Goal: Task Accomplishment & Management: Complete application form

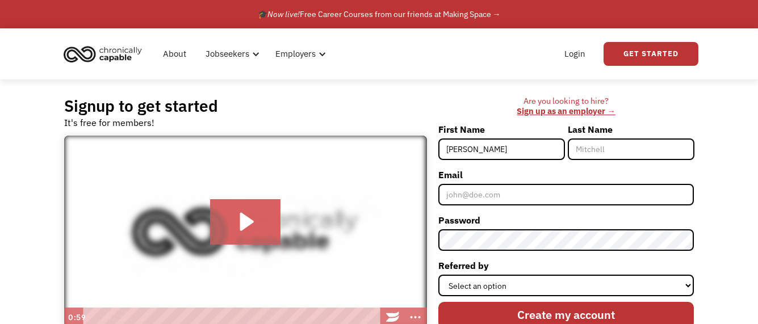
type input "[PERSON_NAME]"
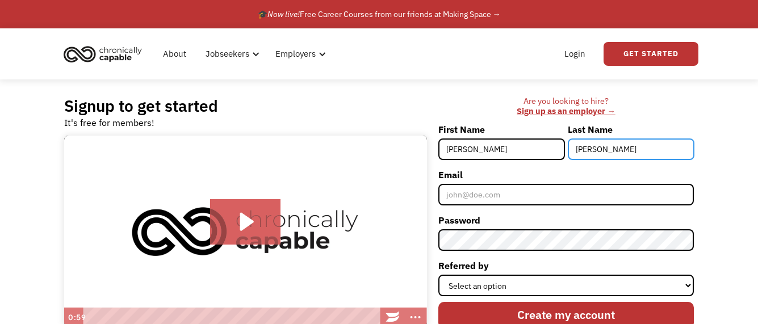
type input "[PERSON_NAME]"
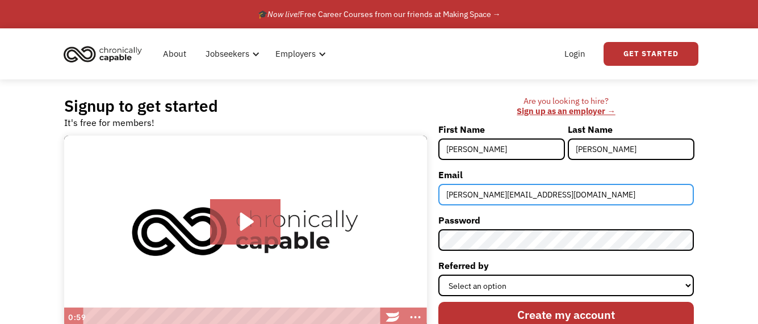
type input "[PERSON_NAME][EMAIL_ADDRESS][DOMAIN_NAME]"
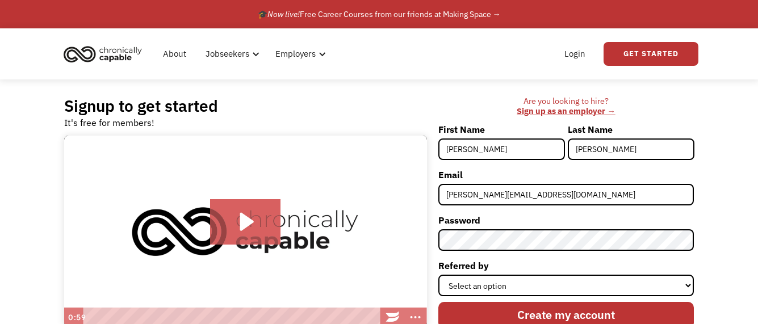
scroll to position [68, 0]
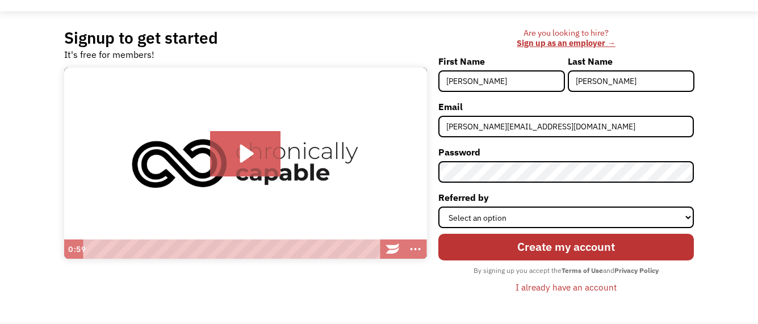
click at [717, 68] on div "Signup to get started It's free for members! Click for sound @keyframes VOLUME_…" at bounding box center [379, 166] width 758 height 311
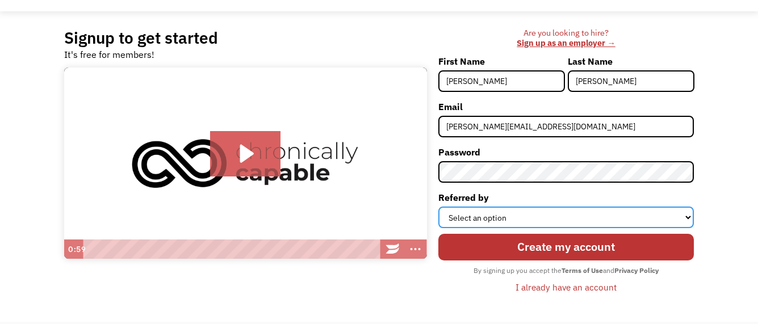
select select "Other"
click at [438, 207] on select "Select an option Instagram Facebook Twitter Search Engine News Article Word of …" at bounding box center [566, 218] width 256 height 22
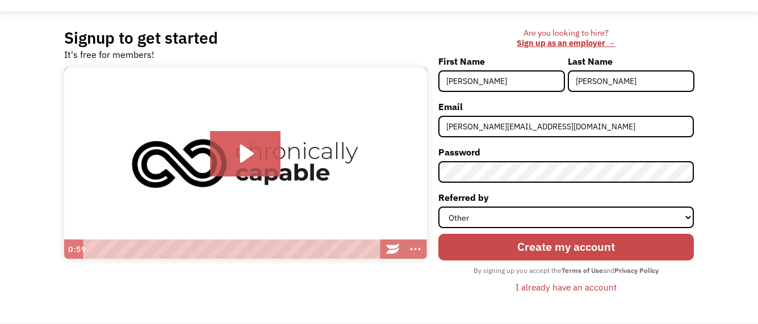
click at [546, 248] on input "Create my account" at bounding box center [566, 247] width 256 height 27
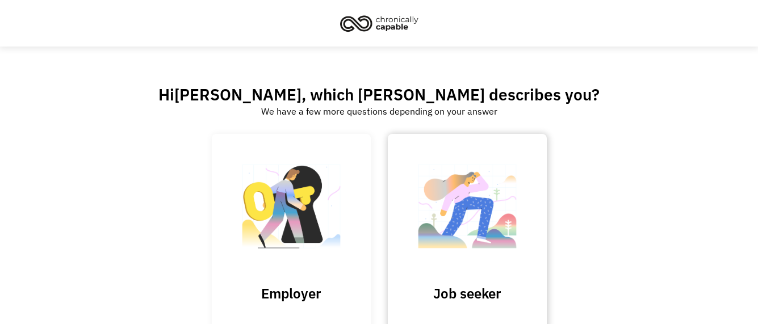
click at [451, 220] on img at bounding box center [468, 212] width 114 height 111
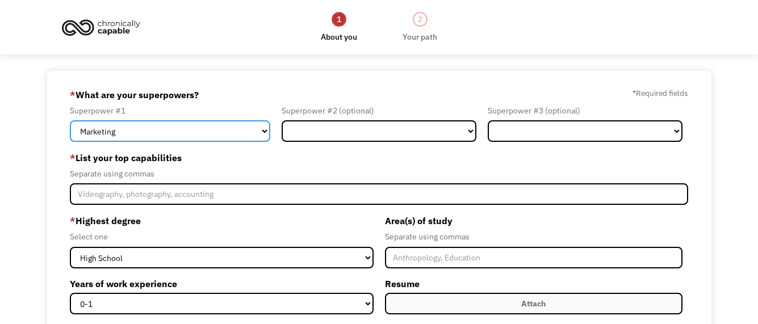
select select "Technology"
click at [70, 120] on select "Marketing Human Resources Finance Technology Operations Sales Industrial & Manu…" at bounding box center [170, 131] width 200 height 22
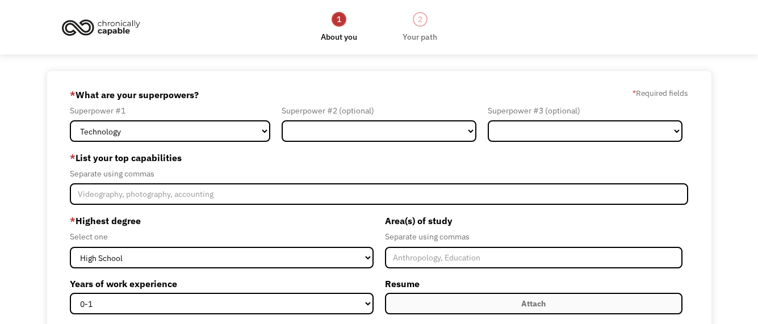
click at [332, 162] on label "* List your top capabilities" at bounding box center [379, 158] width 619 height 18
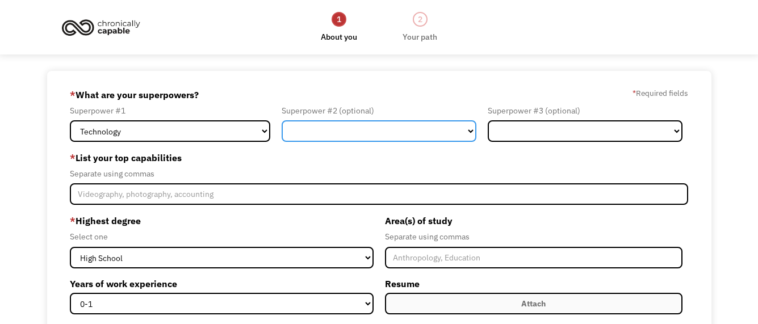
drag, startPoint x: 336, startPoint y: 133, endPoint x: 336, endPoint y: 157, distance: 23.8
click at [336, 157] on form "689a546667446af2c73983c6 hanson.stephenj@icloud.com Stephen Hanson Other * What…" at bounding box center [379, 299] width 619 height 426
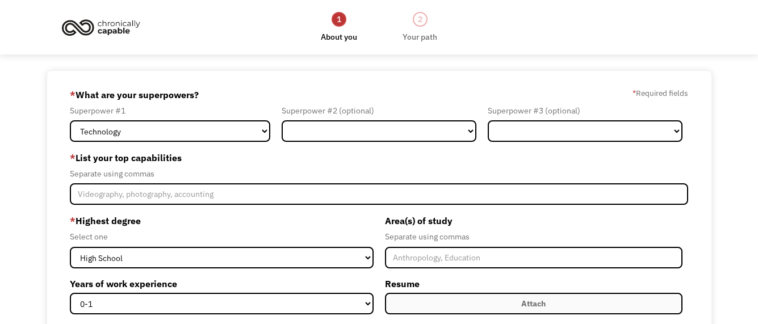
click at [316, 161] on label "* List your top capabilities" at bounding box center [379, 158] width 619 height 18
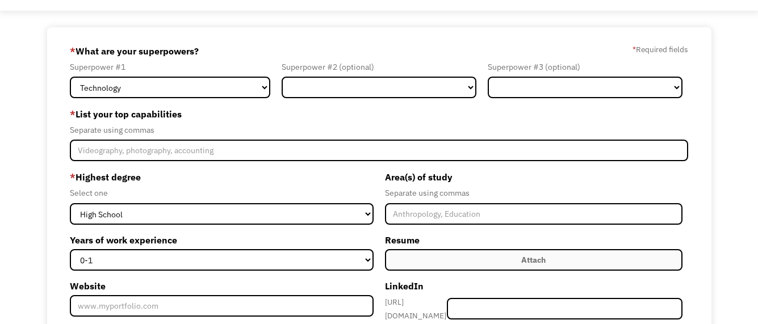
scroll to position [68, 0]
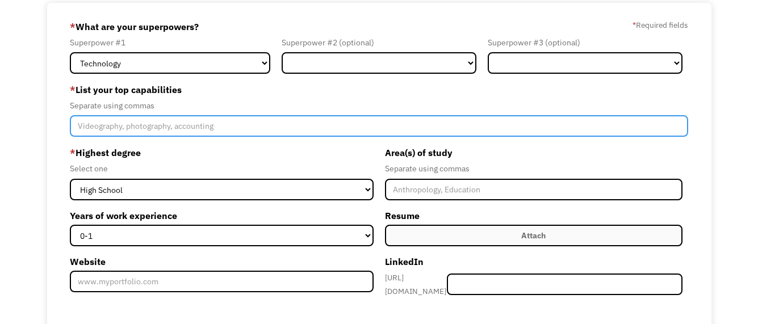
click at [148, 135] on input "Member-Create-Step1" at bounding box center [379, 126] width 619 height 22
type input "IT Support, Help Desk Support, Technical Support"
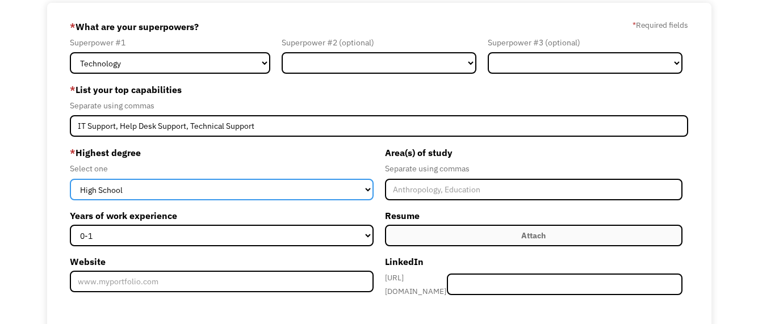
click at [70, 179] on select "High School Associates Bachelors Master's PhD" at bounding box center [222, 190] width 304 height 22
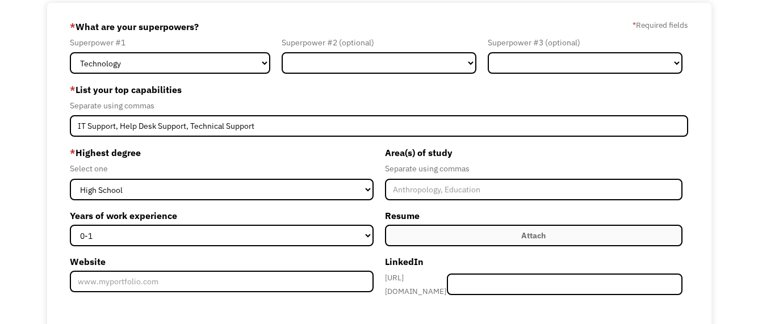
click at [353, 165] on div "Select one" at bounding box center [222, 169] width 304 height 14
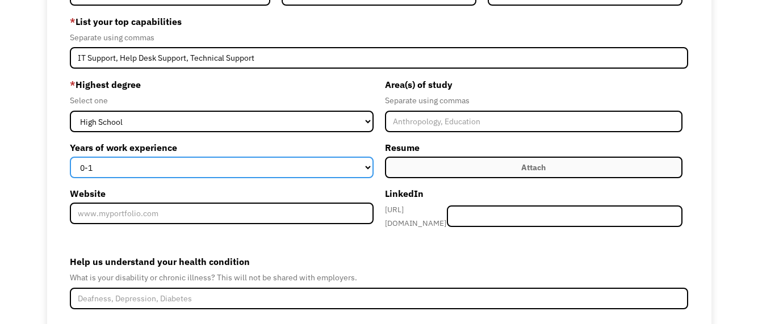
select select "15+"
click at [70, 157] on select "0-1 2-4 5-10 11-15 15+" at bounding box center [222, 168] width 304 height 22
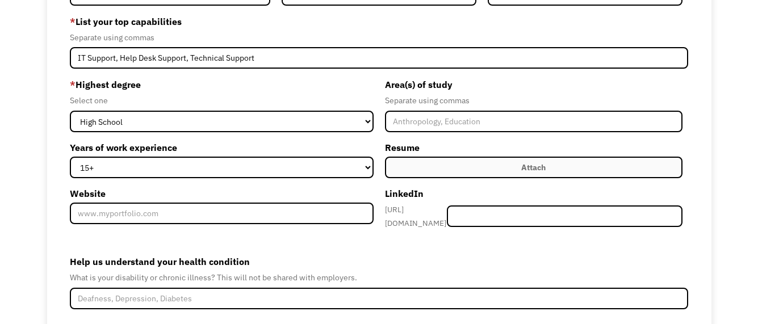
click at [397, 253] on label "Help us understand your health condition" at bounding box center [379, 262] width 619 height 18
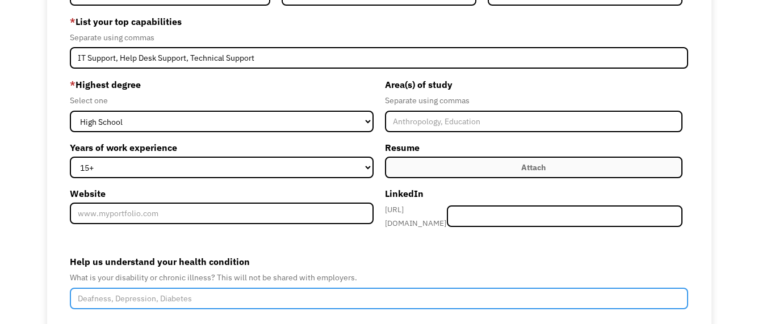
click at [397, 288] on input "Help us understand your health condition" at bounding box center [379, 299] width 619 height 22
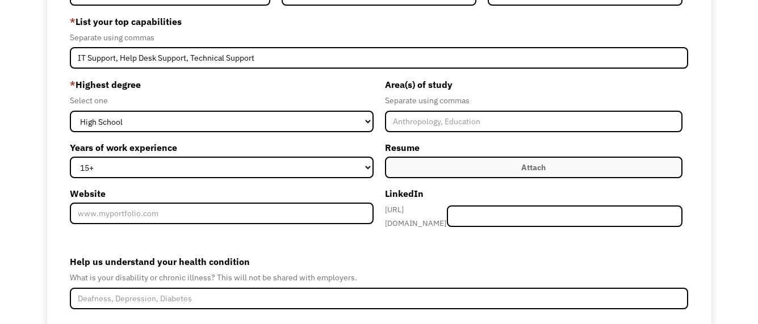
click at [407, 245] on form "689a546667446af2c73983c6 hanson.stephenj@icloud.com Stephen Hanson Other * What…" at bounding box center [379, 162] width 619 height 426
click at [484, 174] on label "Attach" at bounding box center [534, 168] width 298 height 22
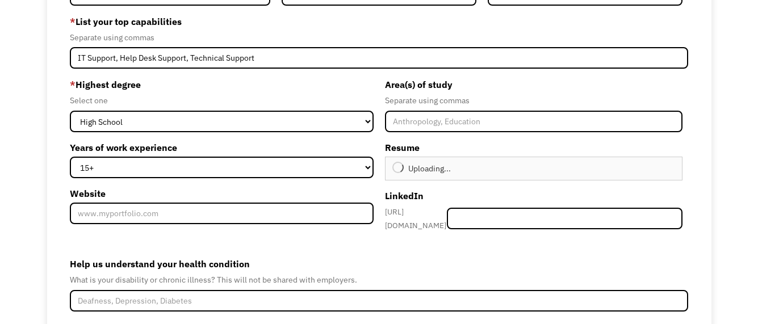
type input "Continue"
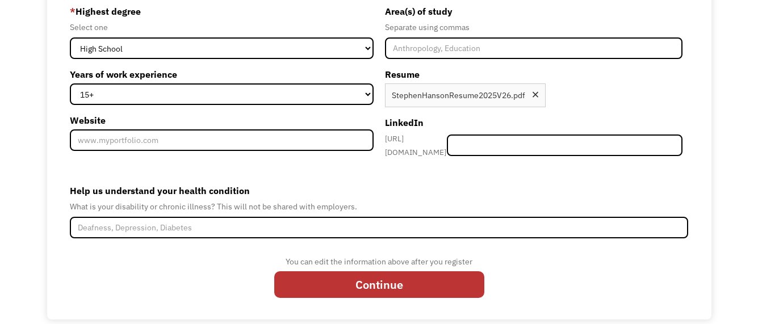
scroll to position [215, 0]
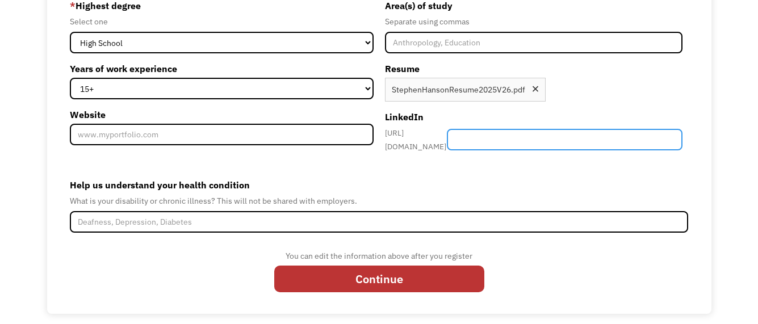
click at [597, 147] on input "Member-Create-Step1" at bounding box center [565, 140] width 236 height 22
type input "stephenhansonj"
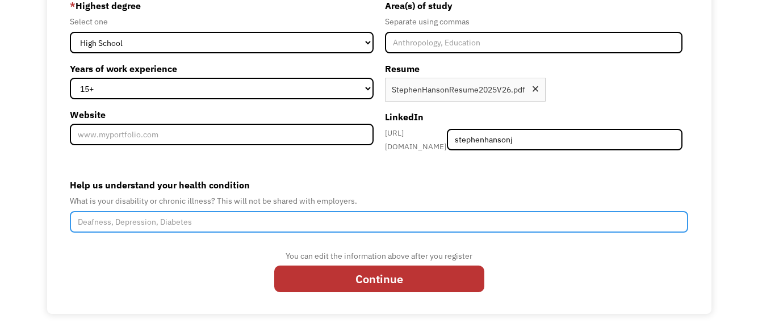
click at [140, 223] on input "Help us understand your health condition" at bounding box center [379, 222] width 619 height 22
click at [219, 220] on input "Autism Spectrum Disorder" at bounding box center [379, 222] width 619 height 22
click at [339, 215] on input "Autism Spectrum Disorder, Major Depressive Disorder, Chronic Anxiety" at bounding box center [379, 222] width 619 height 22
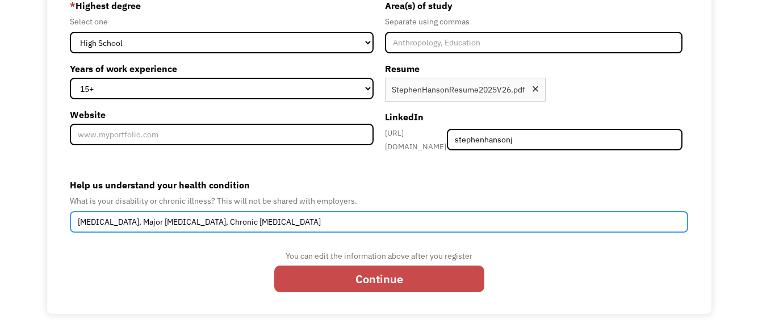
type input "Autism Spectrum Disorder, Major Depressive Disorder, Chronic Anxiety Disorder"
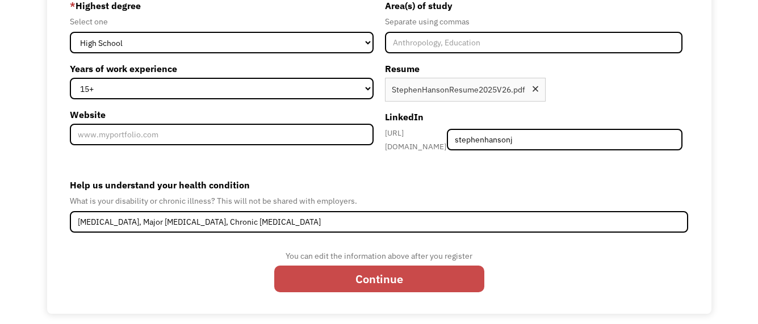
click at [374, 280] on input "Continue" at bounding box center [379, 279] width 210 height 27
type input "Please wait..."
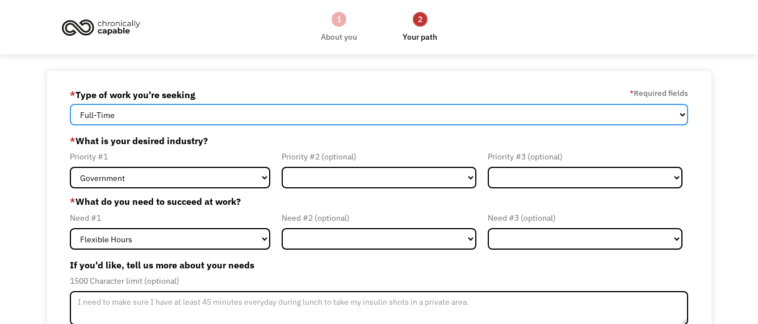
select select "Both Full-Time and Part-Time"
click at [70, 104] on select "Full-Time Part-Time Both Full-Time and Part-Time" at bounding box center [379, 115] width 619 height 22
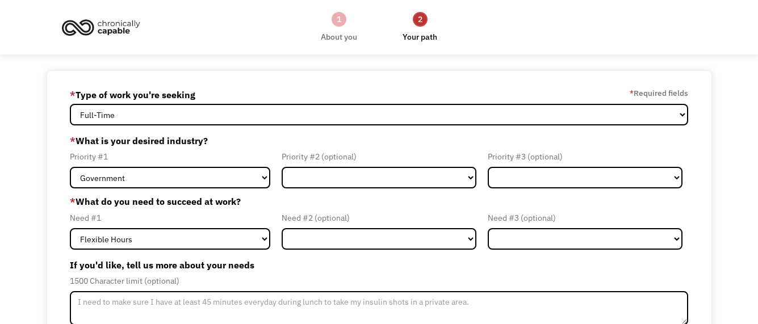
click at [59, 150] on div "689a546667446af2c73983c6 hanson.stephenj@icloud.com Stephen Hanson * Type of wo…" at bounding box center [379, 276] width 664 height 411
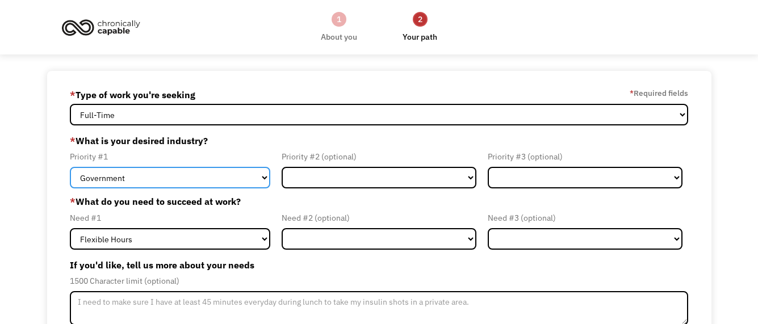
select select "Tech & Engineering"
click at [70, 167] on select "Government Finance & Insurance Health & Social Care Tech & Engineering Creative…" at bounding box center [170, 178] width 200 height 22
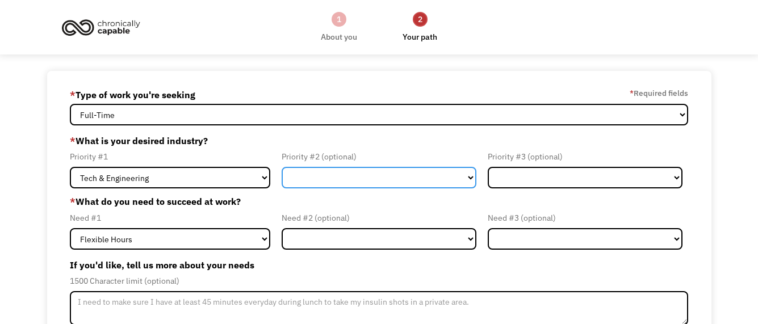
drag, startPoint x: 319, startPoint y: 179, endPoint x: 334, endPoint y: 139, distance: 42.9
click at [334, 139] on div "* What is your desired industry? Priority #1 Government Finance & Insurance Hea…" at bounding box center [379, 160] width 619 height 57
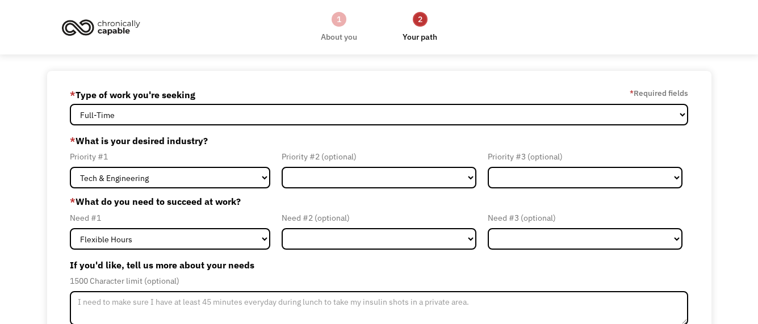
click at [148, 216] on div "Need #1" at bounding box center [170, 218] width 200 height 14
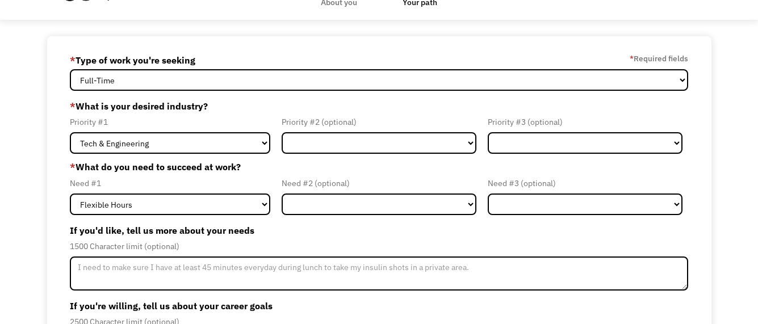
scroll to position [68, 0]
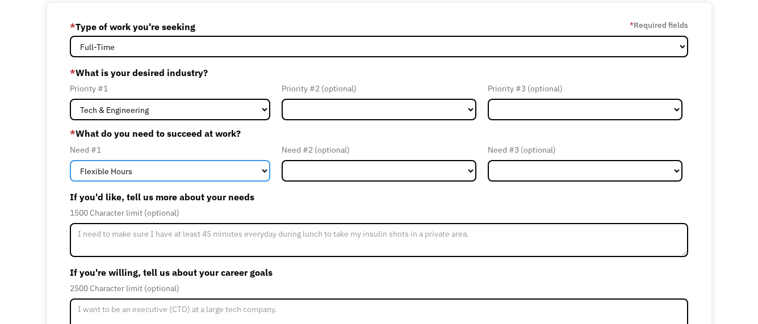
select select "Remote Work"
click at [70, 160] on select "Flexible Hours Remote Work Service Animal On-site Accommodations Visual Support…" at bounding box center [170, 171] width 200 height 22
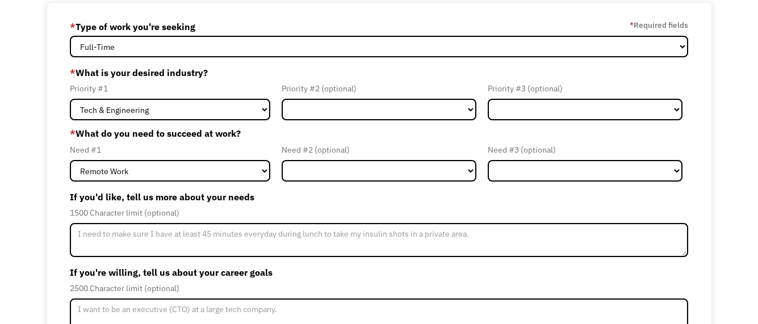
click at [313, 204] on label "If you'd like, tell us more about your needs" at bounding box center [379, 197] width 619 height 18
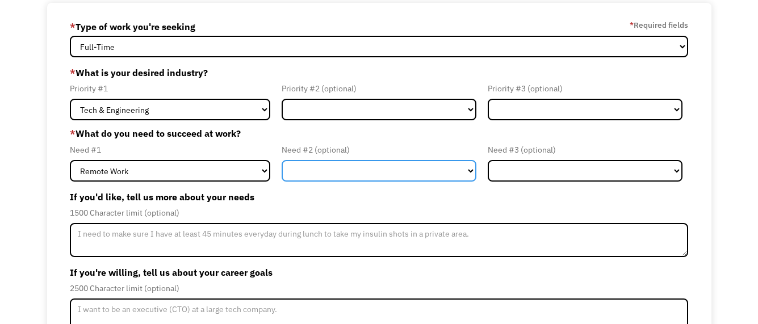
drag, startPoint x: 318, startPoint y: 175, endPoint x: 45, endPoint y: 196, distance: 273.9
click at [45, 196] on div "689a546667446af2c73983c6 hanson.stephenj@icloud.com Stephen Hanson * Type of wo…" at bounding box center [379, 208] width 758 height 411
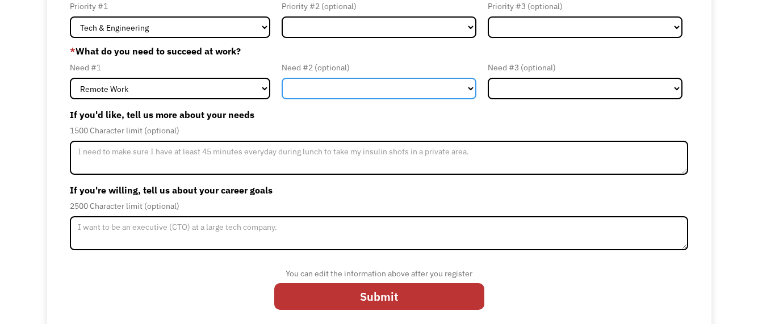
scroll to position [158, 0]
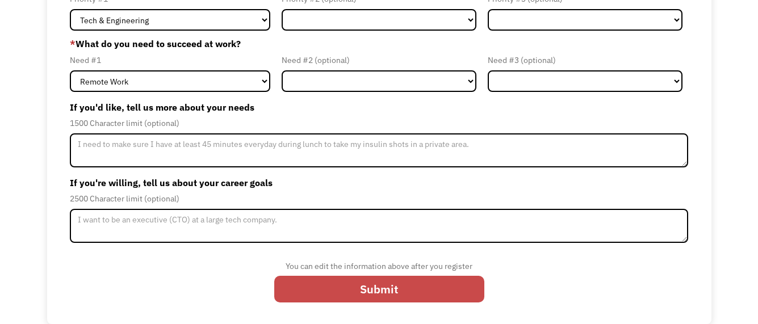
click at [333, 289] on input "Submit" at bounding box center [379, 289] width 210 height 27
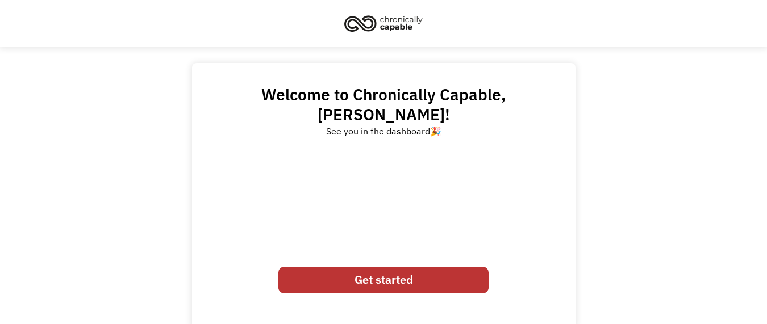
click at [366, 267] on link "Get started" at bounding box center [383, 280] width 210 height 27
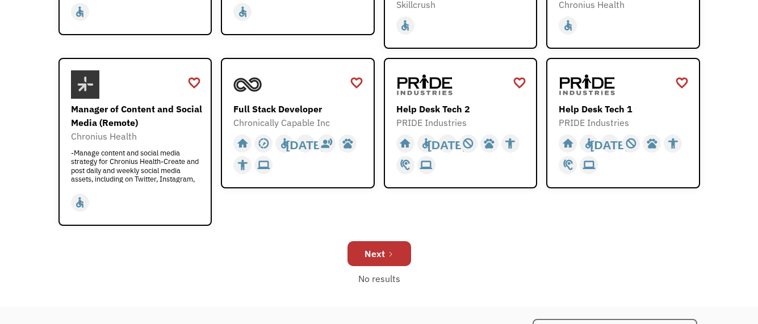
scroll to position [341, 0]
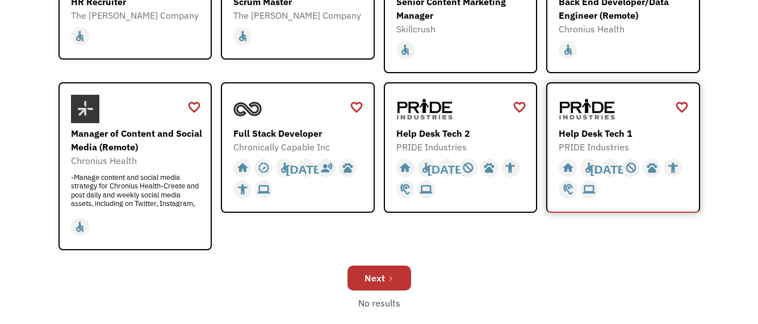
click at [576, 135] on div "Help Desk Tech 1" at bounding box center [625, 134] width 132 height 14
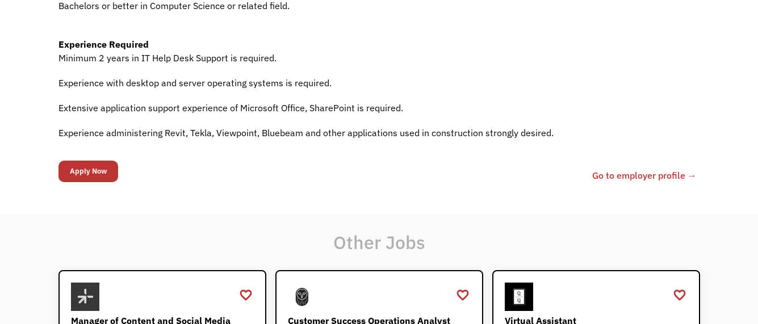
scroll to position [613, 0]
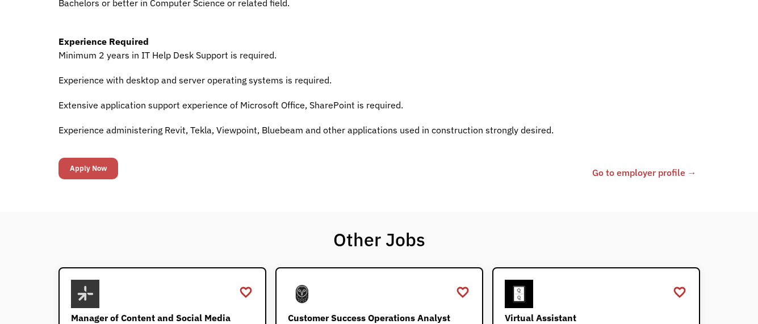
click at [91, 169] on input "Apply Now" at bounding box center [88, 169] width 60 height 22
click at [94, 166] on input "Apply Now" at bounding box center [88, 169] width 60 height 22
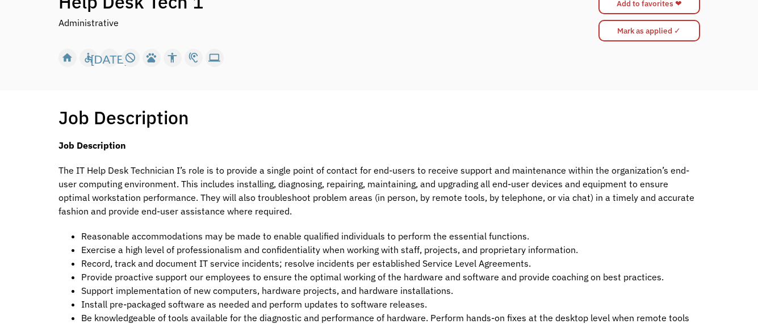
scroll to position [0, 0]
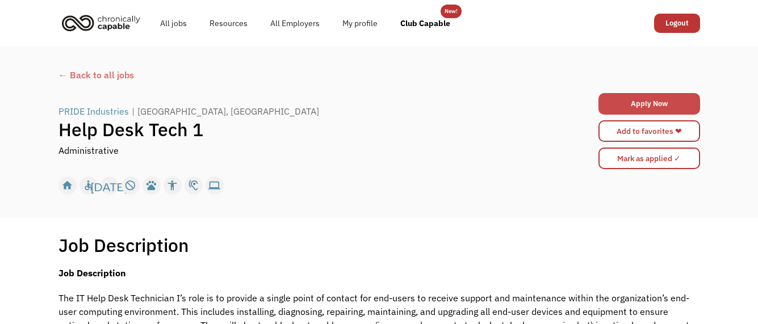
click at [658, 104] on link "Apply Now" at bounding box center [649, 104] width 102 height 22
click at [400, 27] on link "Club Capable" at bounding box center [425, 23] width 73 height 36
click at [180, 22] on link "All jobs" at bounding box center [173, 23] width 49 height 36
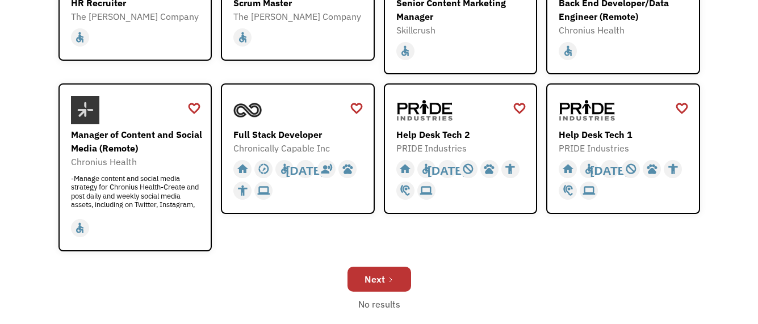
scroll to position [341, 0]
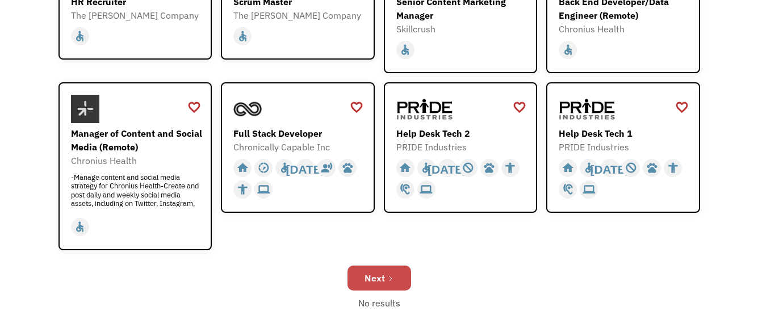
click at [370, 267] on link "Next" at bounding box center [380, 278] width 64 height 25
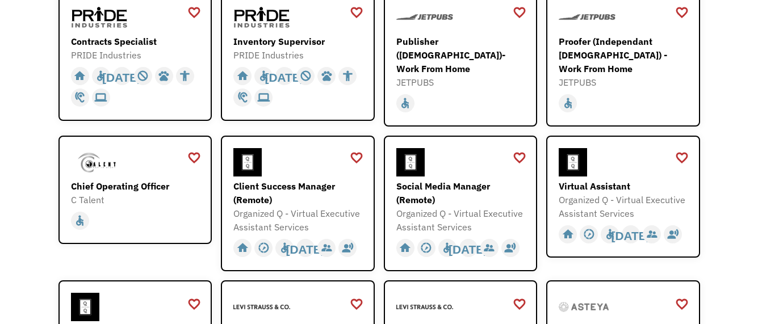
scroll to position [204, 0]
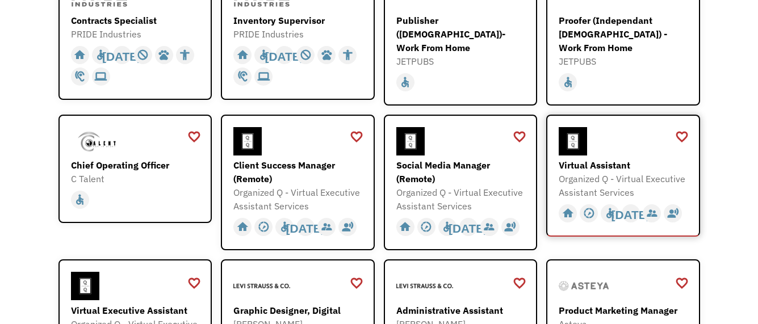
click at [570, 166] on div "Virtual Assistant" at bounding box center [625, 165] width 132 height 14
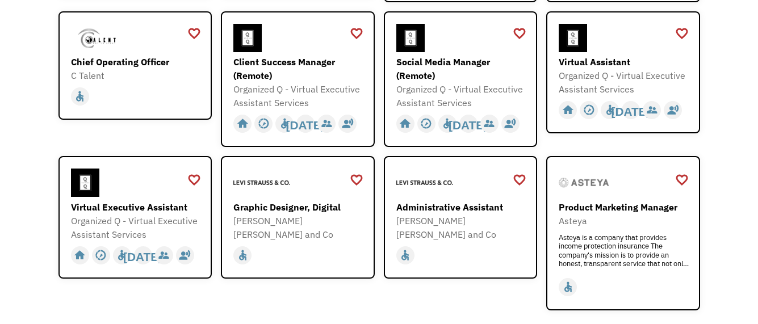
scroll to position [341, 0]
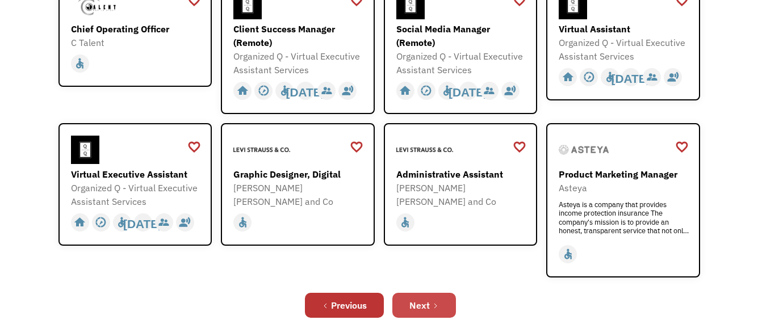
click at [434, 303] on icon "Next Page" at bounding box center [435, 306] width 7 height 7
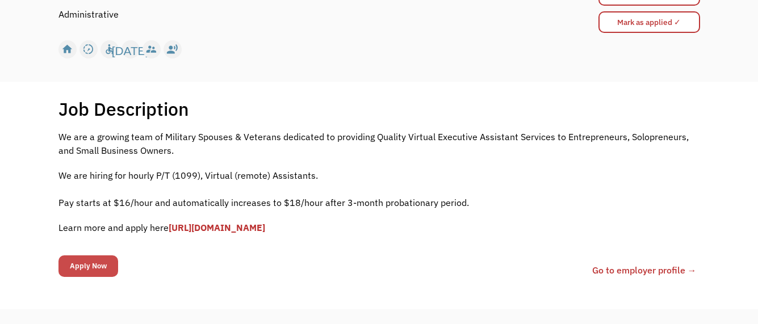
click at [98, 265] on input "Apply Now" at bounding box center [88, 267] width 60 height 22
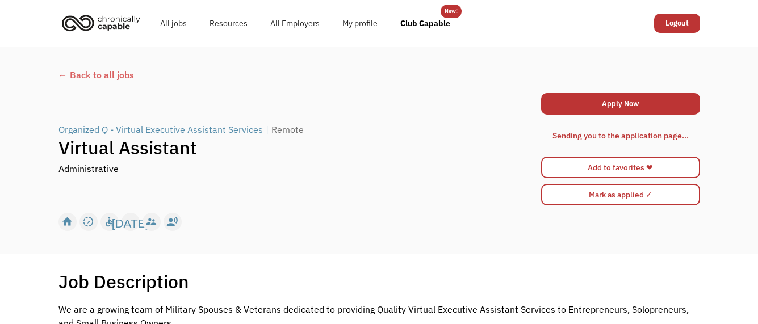
click at [104, 30] on img "home" at bounding box center [100, 22] width 85 height 25
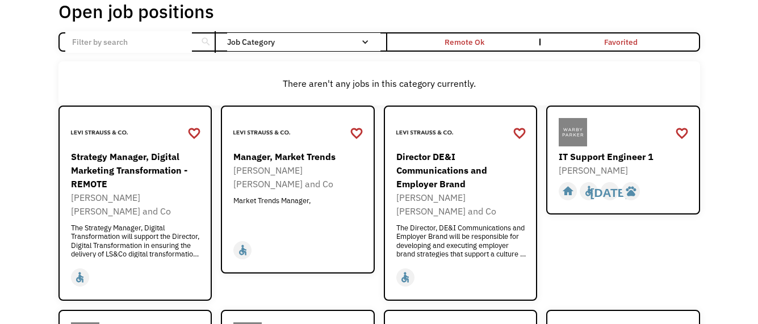
scroll to position [70, 0]
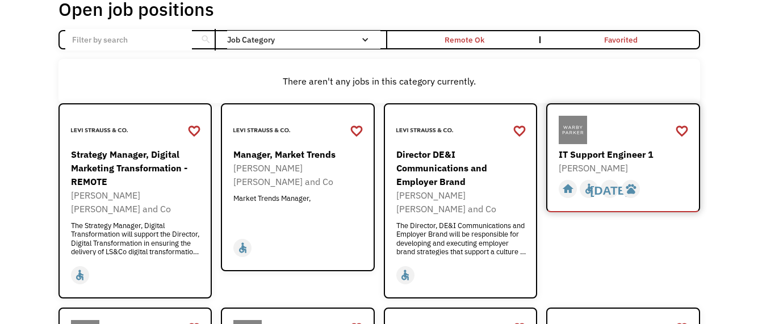
click at [590, 157] on div "IT Support Engineer 1" at bounding box center [625, 155] width 132 height 14
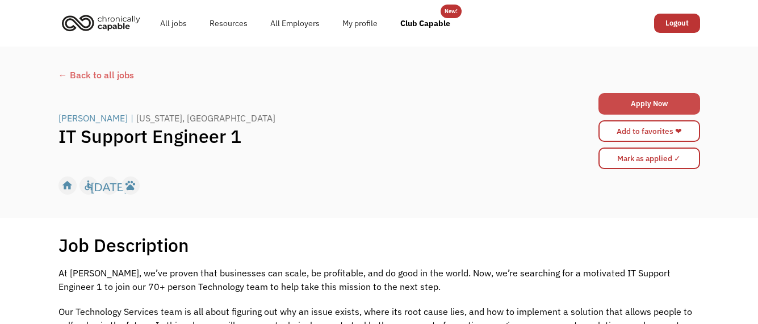
click at [642, 108] on link "Apply Now" at bounding box center [649, 104] width 102 height 22
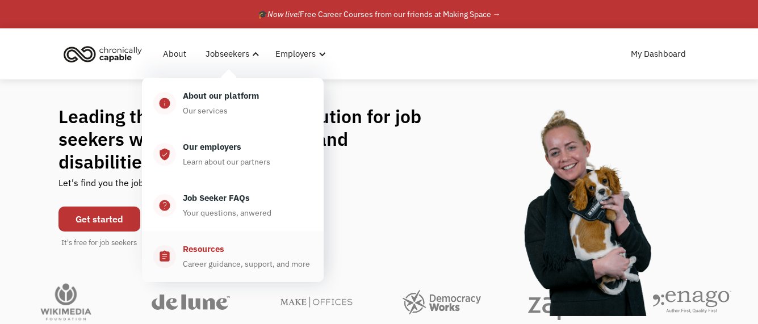
click at [192, 254] on div "Resources" at bounding box center [203, 249] width 41 height 14
click at [194, 249] on div "Resources" at bounding box center [203, 249] width 41 height 14
